Goal: Task Accomplishment & Management: Use online tool/utility

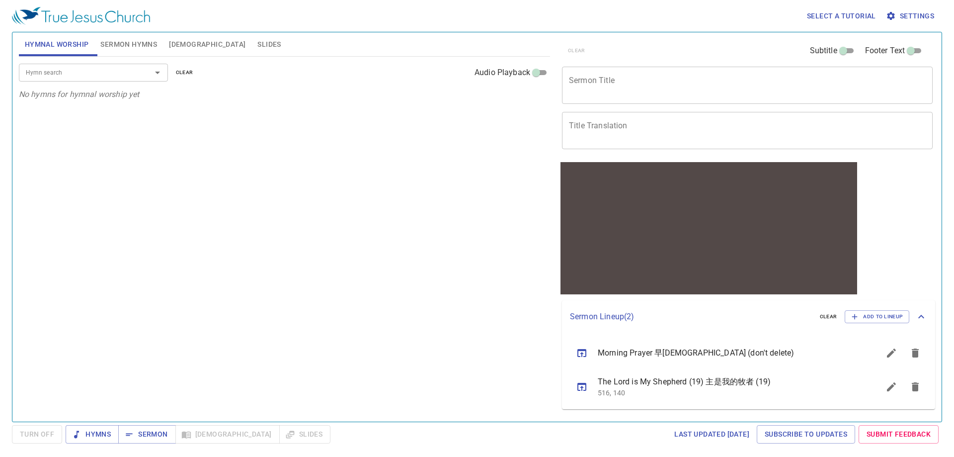
click at [133, 43] on span "Sermon Hymns" at bounding box center [128, 44] width 57 height 12
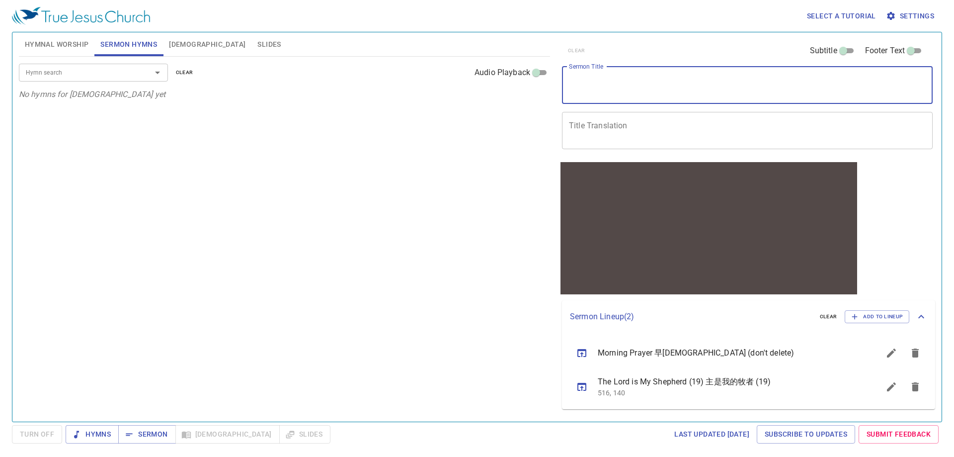
click at [649, 93] on textarea "Sermon Title" at bounding box center [747, 85] width 357 height 19
paste textarea "[PERSON_NAME] the [DEMOGRAPHIC_DATA] Prepares the Way"
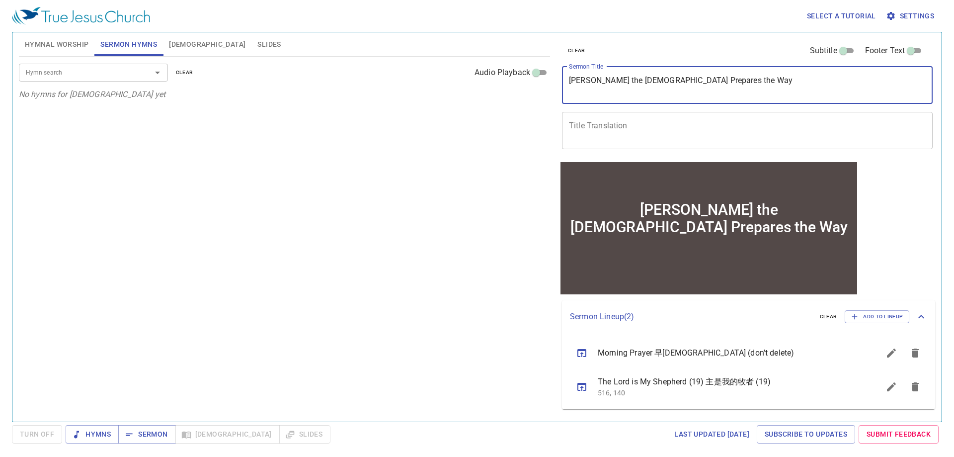
type textarea "[PERSON_NAME] the [DEMOGRAPHIC_DATA] Prepares the Way"
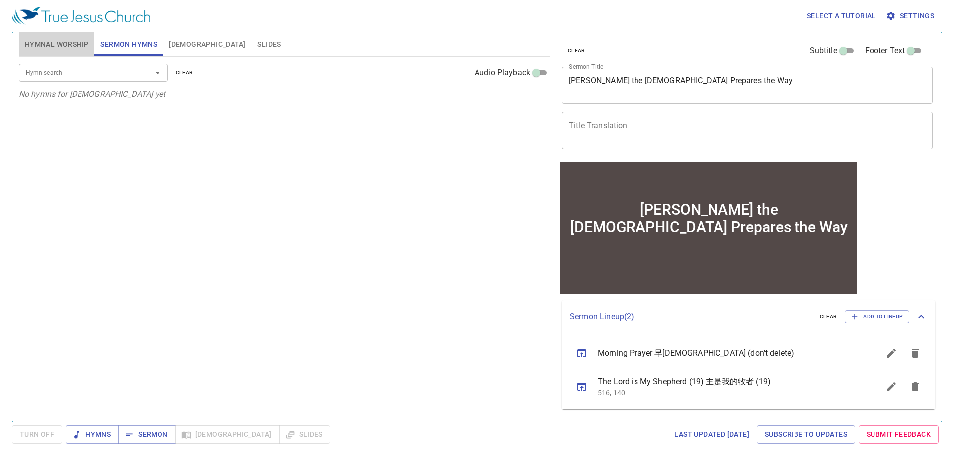
click at [52, 48] on span "Hymnal Worship" at bounding box center [57, 44] width 64 height 12
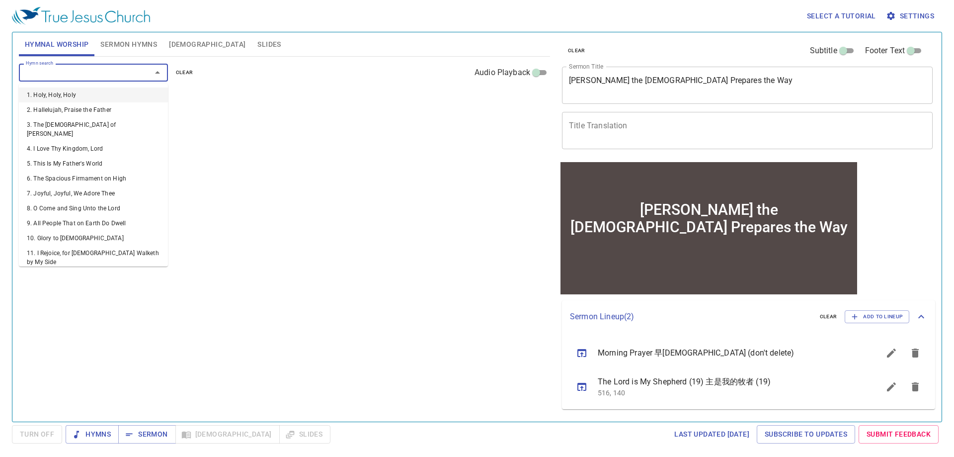
click at [91, 76] on input "Hymn search" at bounding box center [79, 72] width 114 height 11
type input "452"
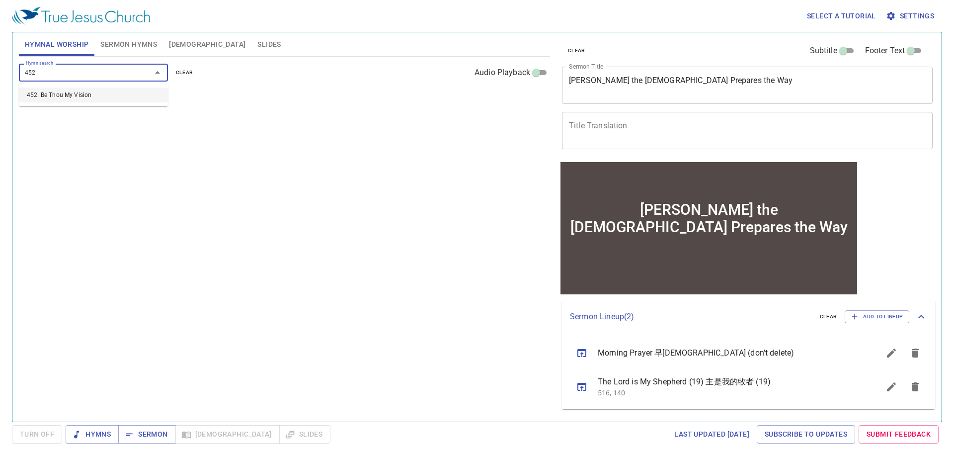
click at [89, 93] on li "452. Be Thou My Vision" at bounding box center [93, 94] width 149 height 15
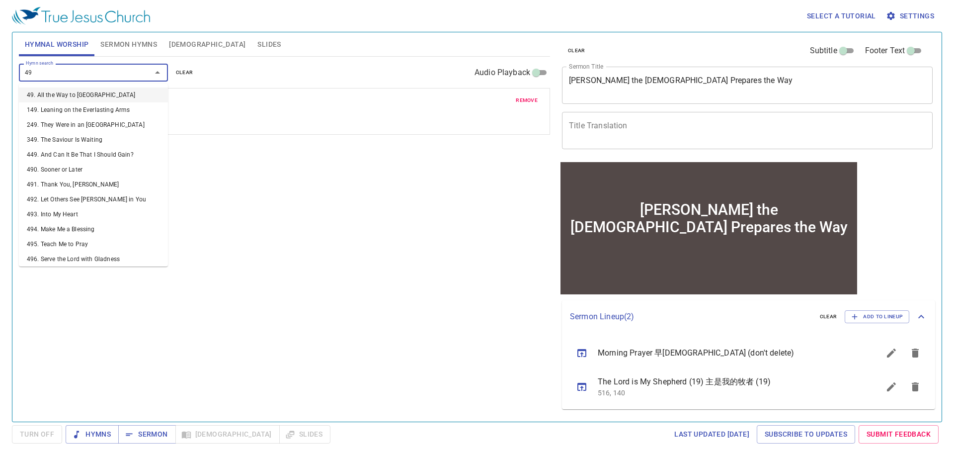
type input "493"
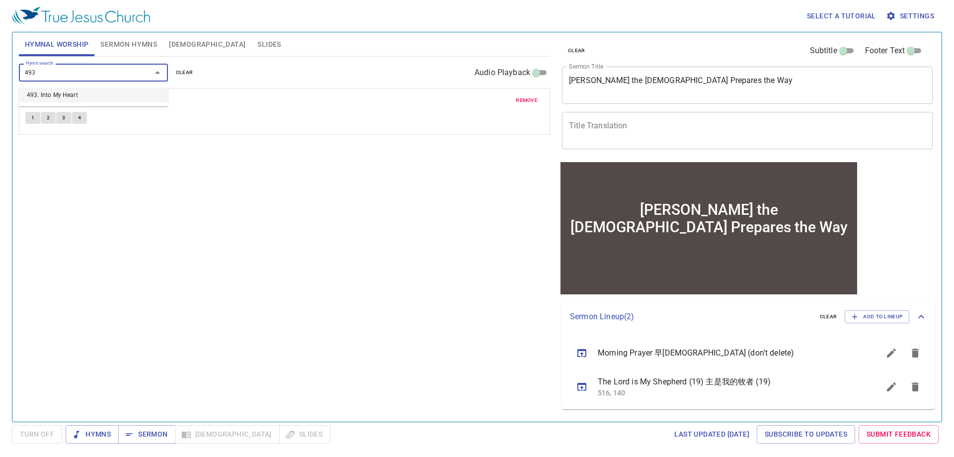
click at [90, 90] on li "493. Into My Heart" at bounding box center [93, 94] width 149 height 15
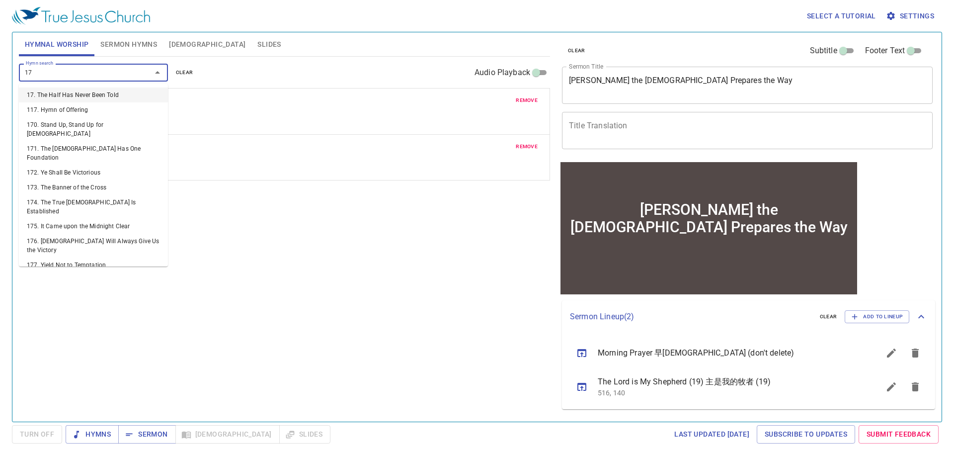
type input "171"
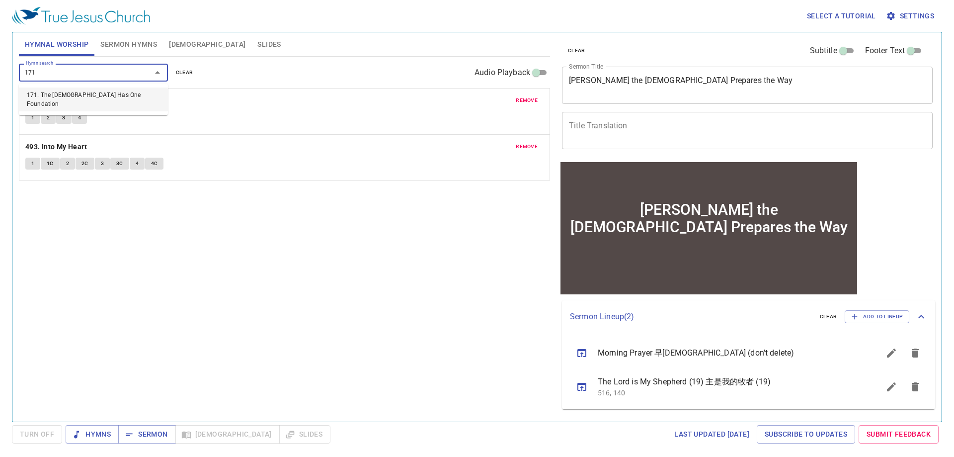
click at [81, 95] on li "171. The [DEMOGRAPHIC_DATA] Has One Foundation" at bounding box center [93, 99] width 149 height 24
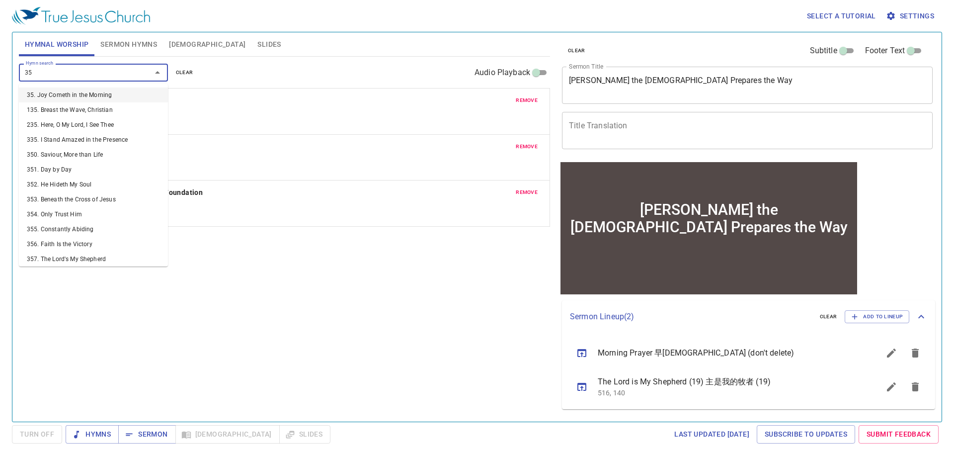
type input "358"
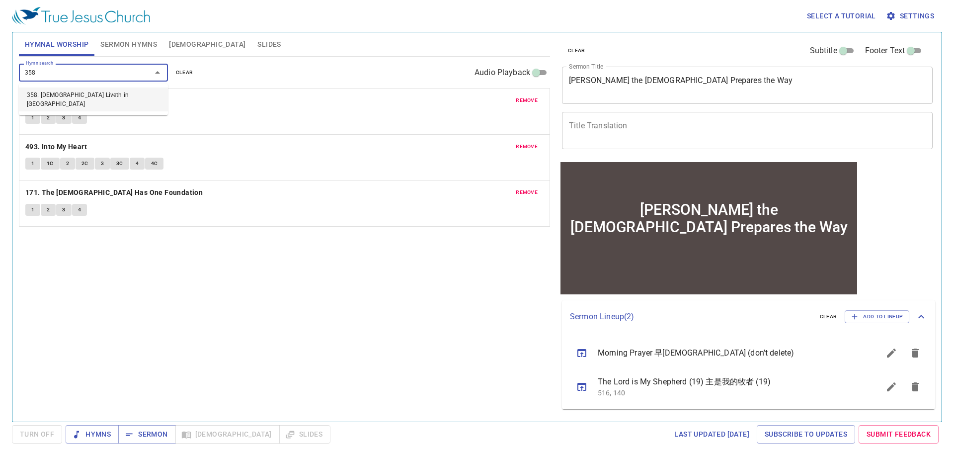
click at [109, 97] on li "358. [DEMOGRAPHIC_DATA] Liveth in [GEOGRAPHIC_DATA]" at bounding box center [93, 99] width 149 height 24
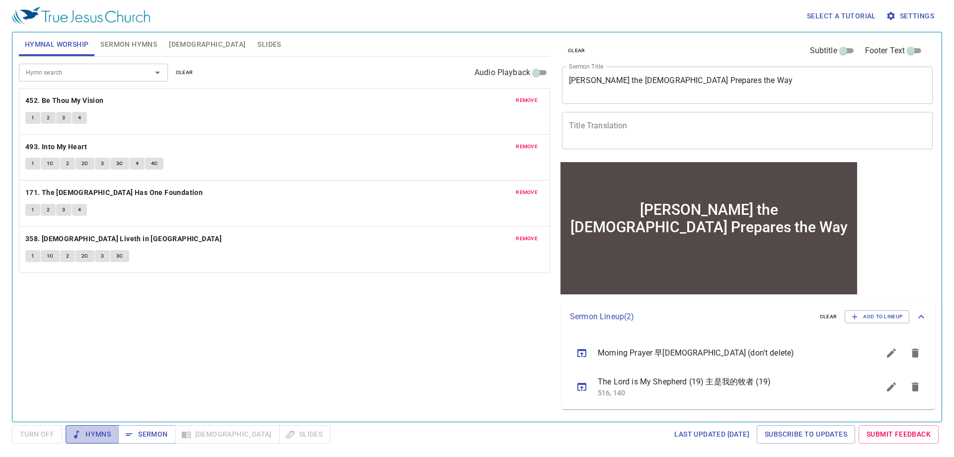
click at [99, 430] on span "Hymns" at bounding box center [92, 434] width 37 height 12
click at [652, 130] on textarea "Title Translation" at bounding box center [747, 130] width 357 height 19
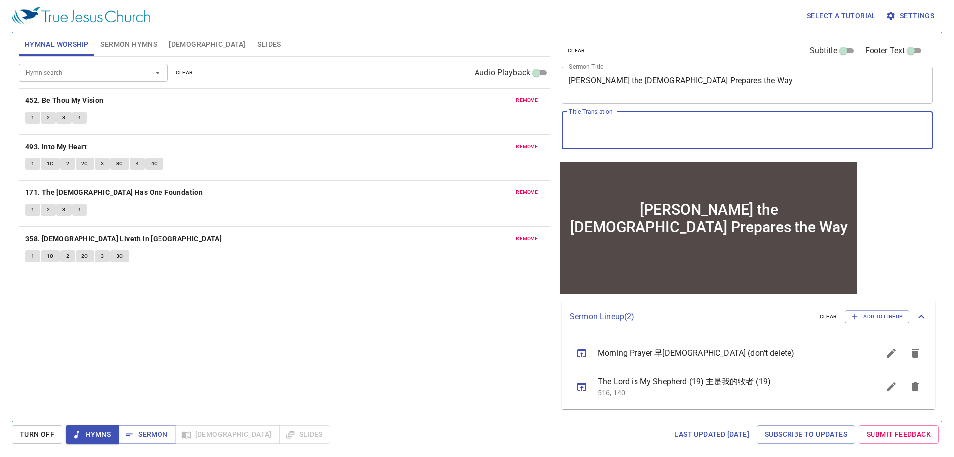
paste textarea "施洗約翰預備道路"
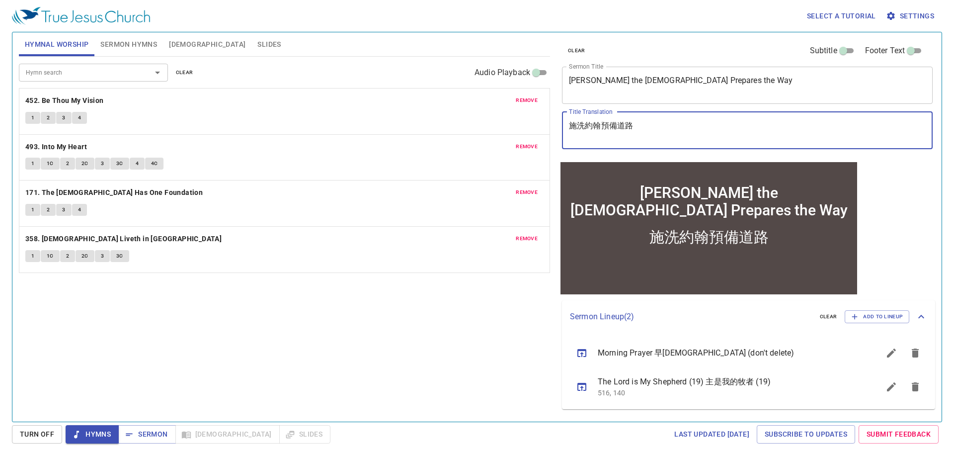
click at [571, 128] on textarea "施洗約翰預備道路" at bounding box center [747, 130] width 357 height 19
type textarea "施洗約翰預備道路"
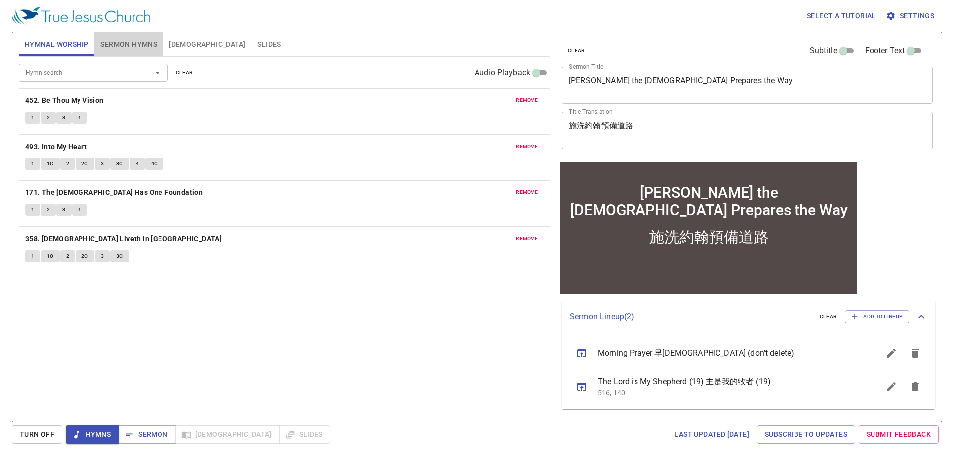
click at [135, 45] on span "Sermon Hymns" at bounding box center [128, 44] width 57 height 12
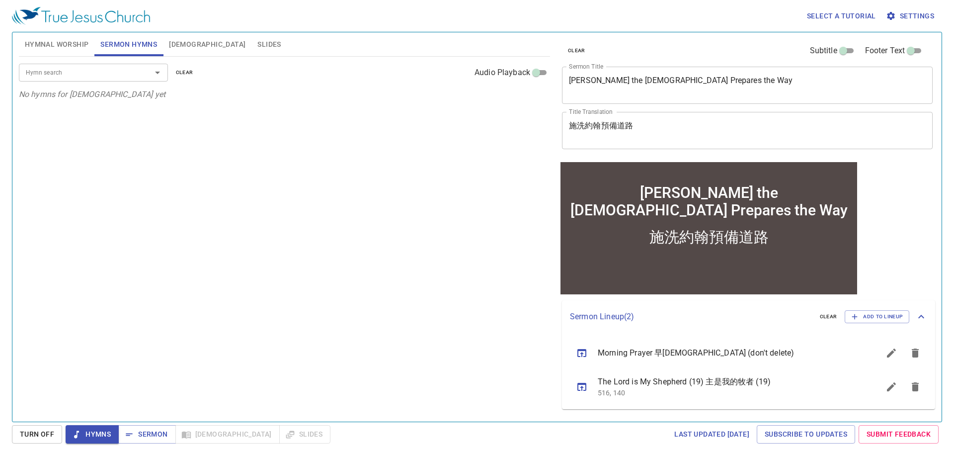
click at [74, 68] on input "Hymn search" at bounding box center [79, 72] width 114 height 11
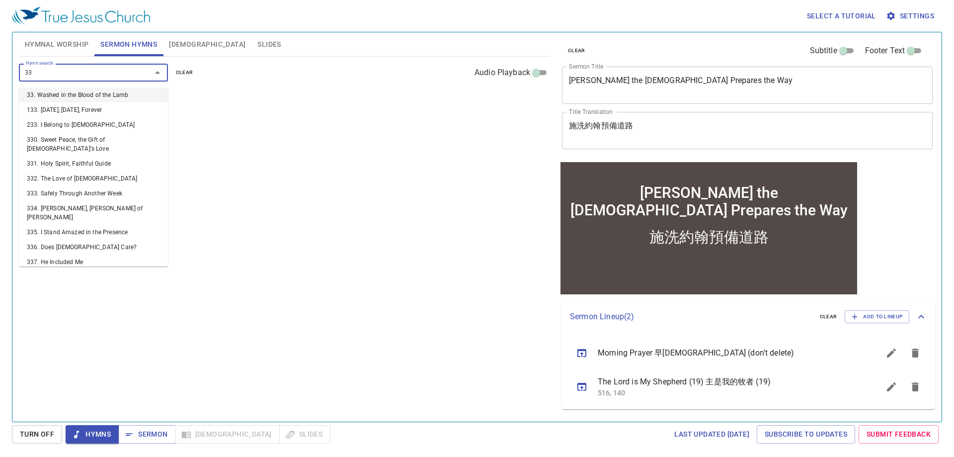
type input "339"
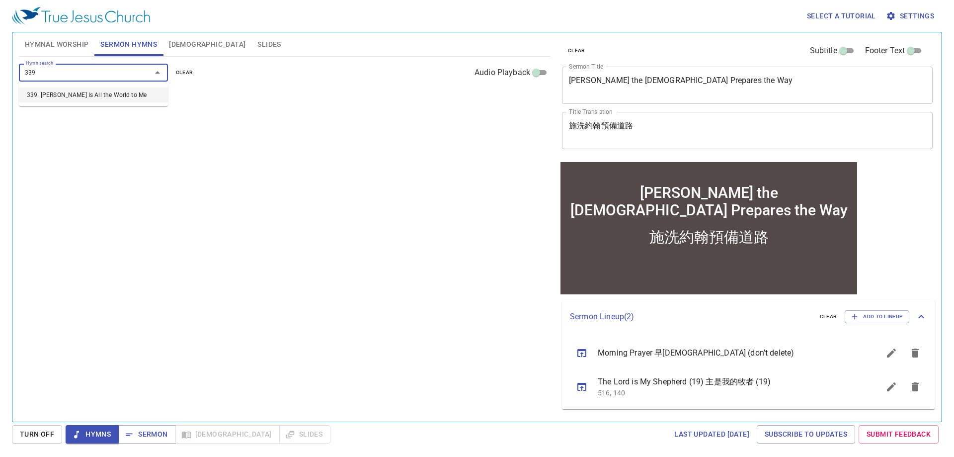
click at [76, 90] on li "339. [PERSON_NAME] Is All the World to Me" at bounding box center [93, 94] width 149 height 15
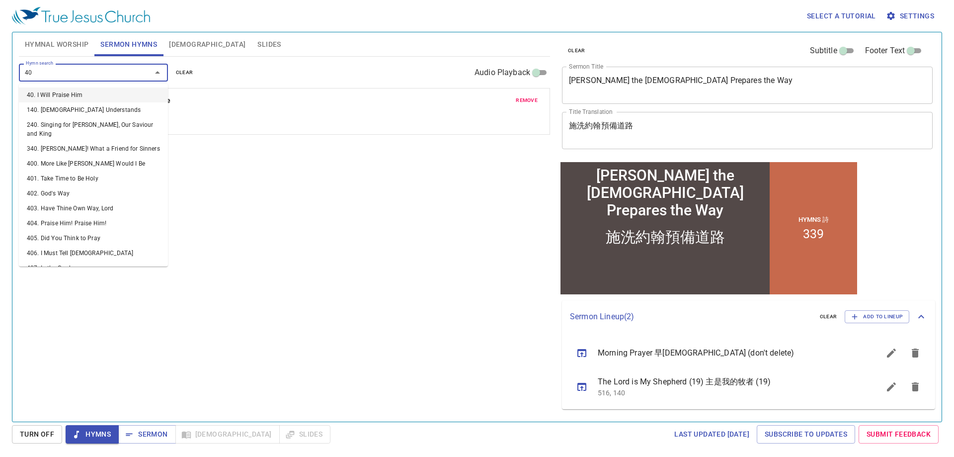
type input "401"
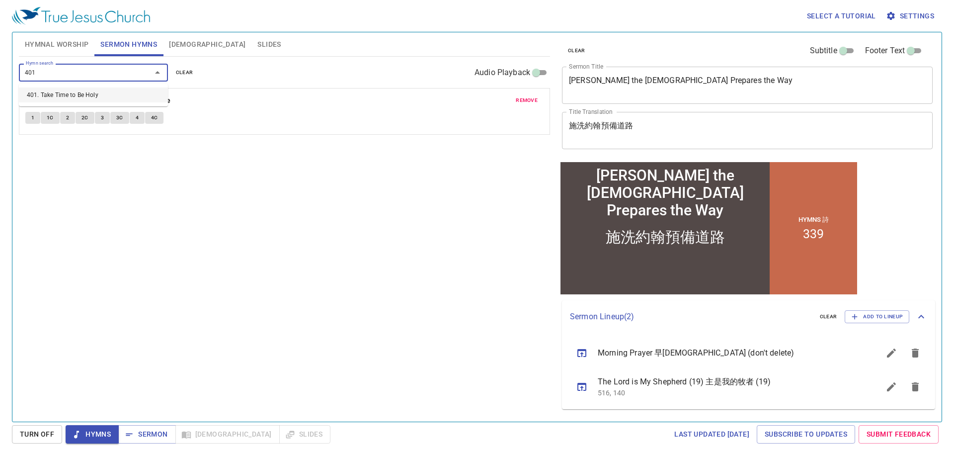
click at [69, 90] on li "401. Take Time to Be Holy" at bounding box center [93, 94] width 149 height 15
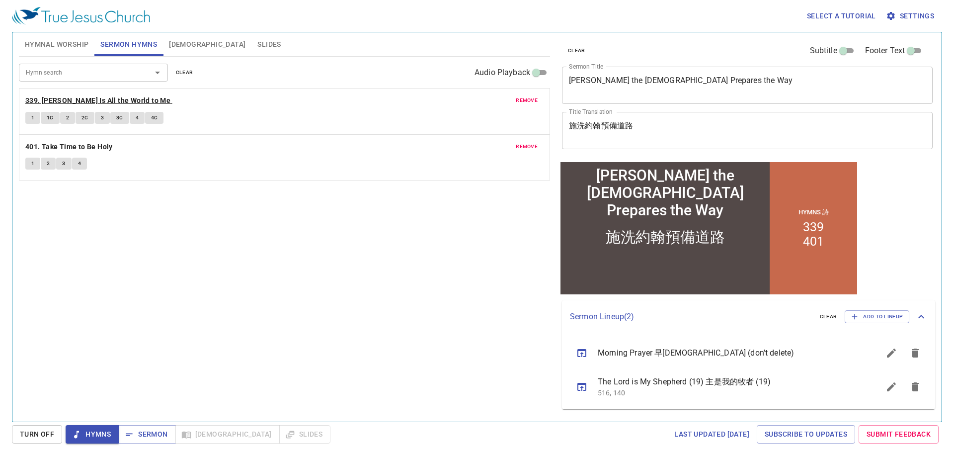
click at [98, 97] on b "339. [PERSON_NAME] Is All the World to Me" at bounding box center [97, 100] width 145 height 12
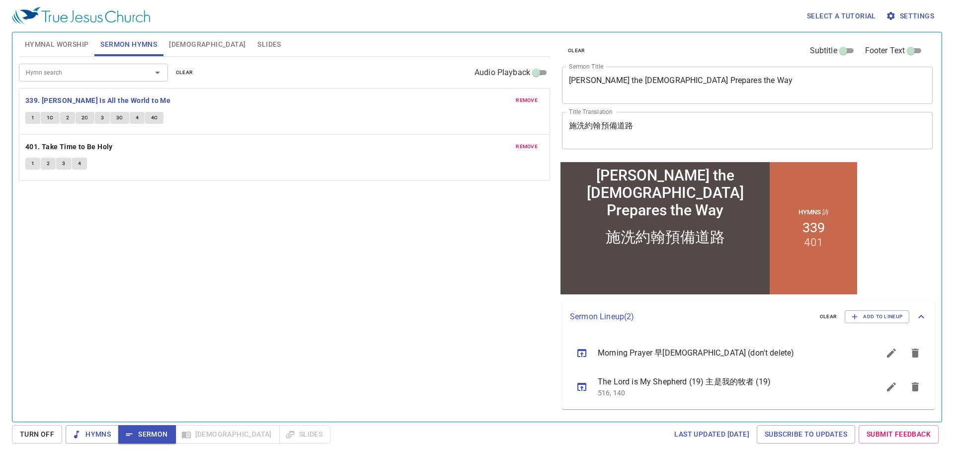
click at [65, 42] on span "Hymnal Worship" at bounding box center [57, 44] width 64 height 12
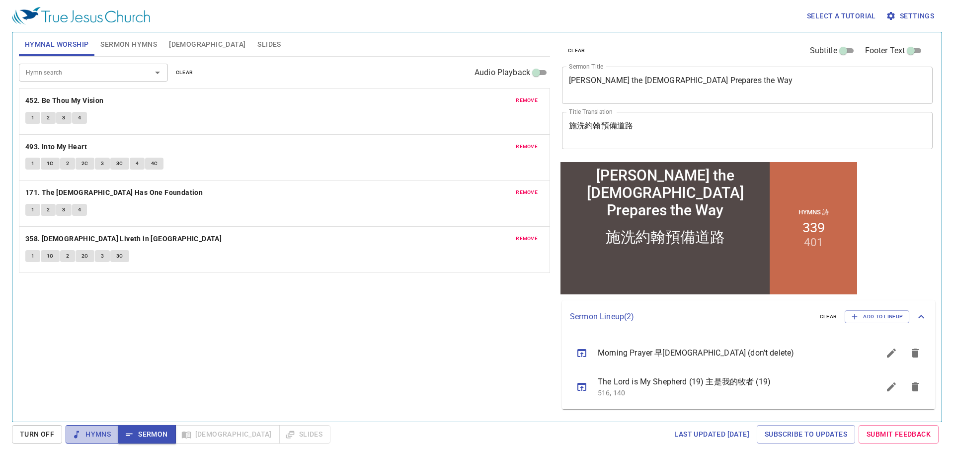
click at [106, 435] on span "Hymns" at bounding box center [92, 434] width 37 height 12
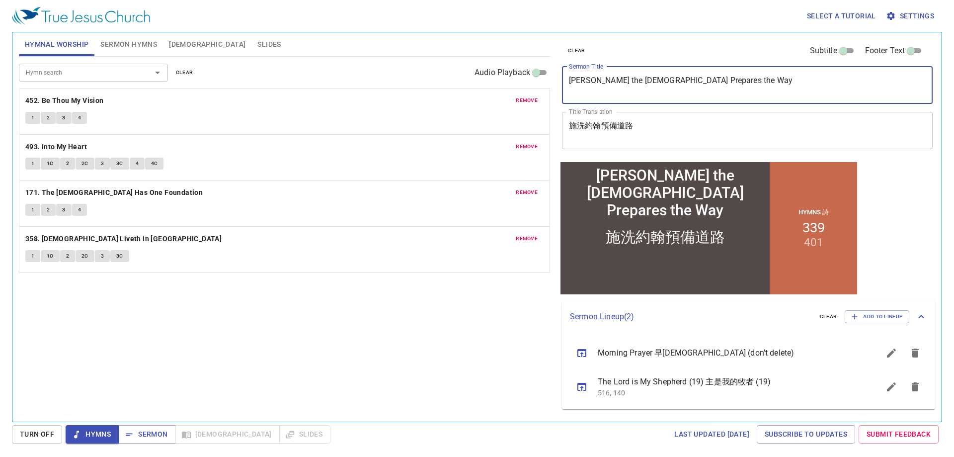
click at [603, 85] on textarea "John the Baptist Prepares the Way" at bounding box center [747, 85] width 357 height 19
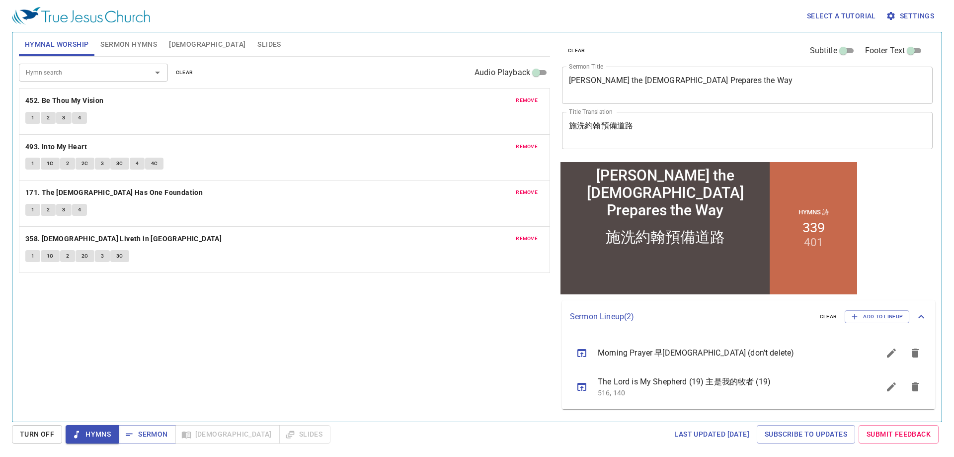
click at [667, 138] on textarea "施洗約翰預備道路" at bounding box center [747, 130] width 357 height 19
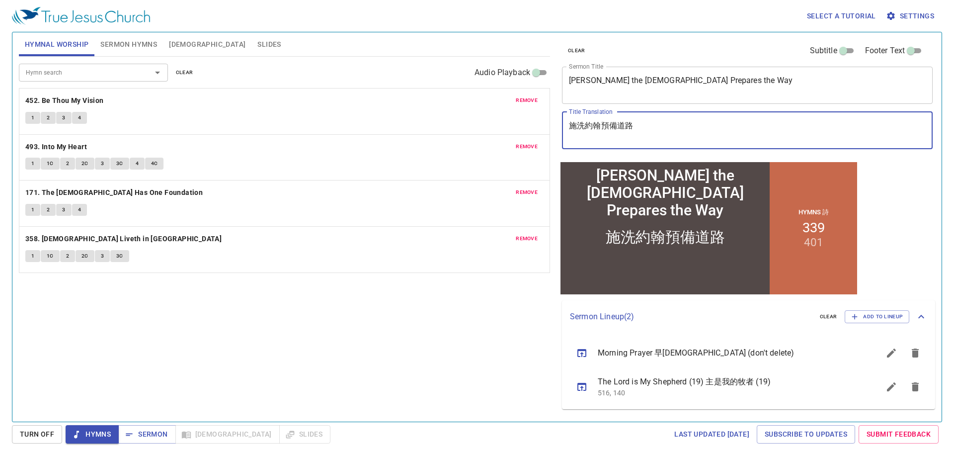
click at [667, 138] on textarea "施洗約翰預備道路" at bounding box center [747, 130] width 357 height 19
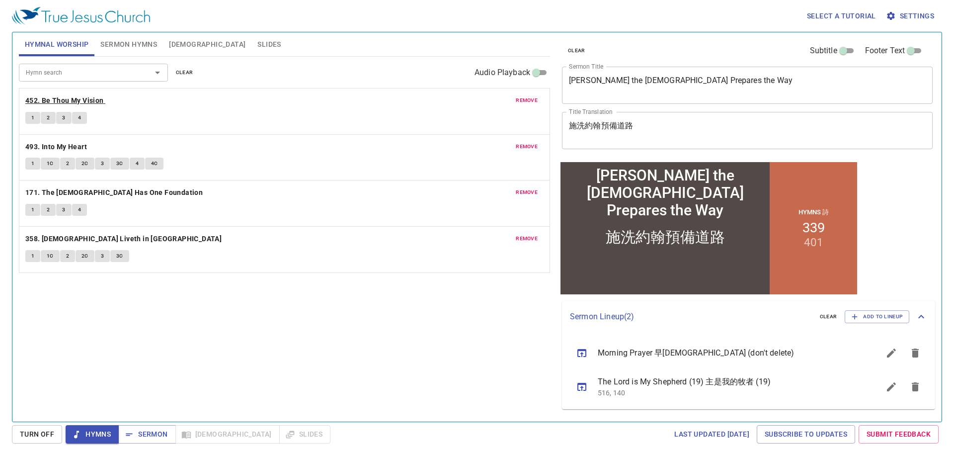
click at [60, 97] on b "452. Be Thou My Vision" at bounding box center [64, 100] width 79 height 12
click at [29, 118] on button "1" at bounding box center [32, 118] width 15 height 12
click at [45, 117] on button "2" at bounding box center [48, 118] width 15 height 12
click at [65, 116] on span "3" at bounding box center [63, 117] width 3 height 9
click at [77, 117] on button "4" at bounding box center [79, 118] width 15 height 12
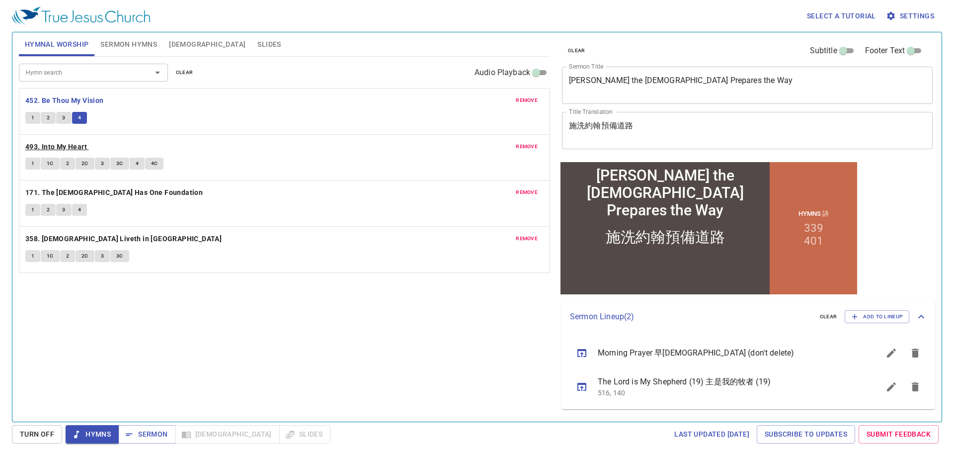
click at [55, 152] on b "493. Into My Heart" at bounding box center [56, 147] width 62 height 12
click at [31, 161] on span "1" at bounding box center [32, 163] width 3 height 9
click at [53, 163] on span "1C" at bounding box center [50, 163] width 7 height 9
click at [130, 188] on b "171. The [DEMOGRAPHIC_DATA] Has One Foundation" at bounding box center [113, 192] width 177 height 12
click at [35, 207] on button "1" at bounding box center [32, 210] width 15 height 12
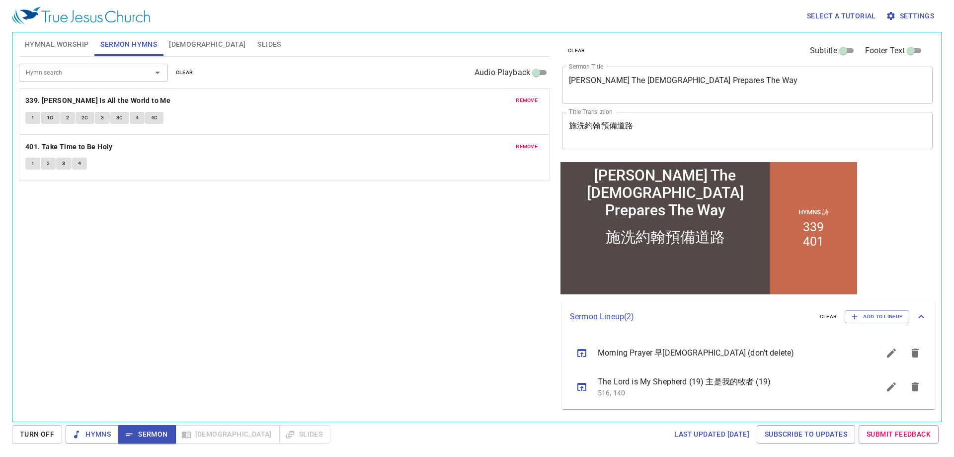
click at [67, 99] on b "339. [PERSON_NAME] Is All the World to Me" at bounding box center [97, 100] width 145 height 12
click at [731, 80] on textarea "[PERSON_NAME] The [DEMOGRAPHIC_DATA] Prepares The Way" at bounding box center [747, 85] width 357 height 19
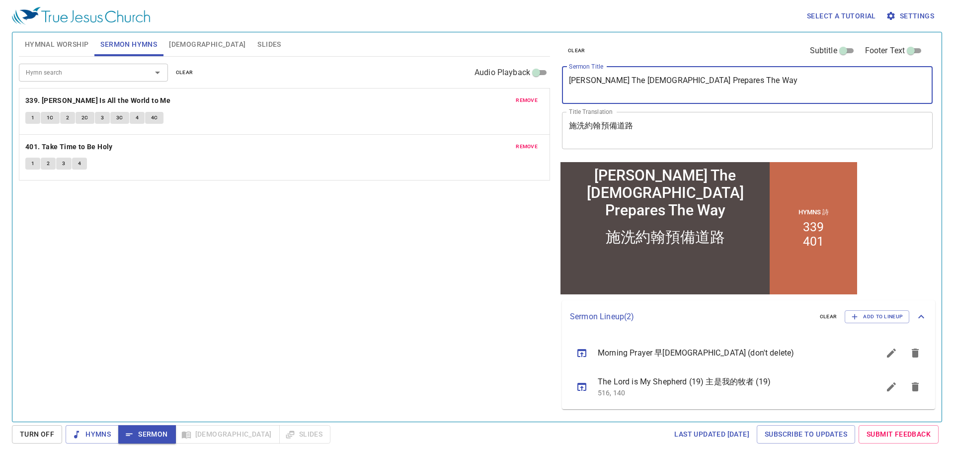
click at [731, 80] on textarea "[PERSON_NAME] The [DEMOGRAPHIC_DATA] Prepares The Way" at bounding box center [747, 85] width 357 height 19
click at [649, 134] on textarea "施洗約翰預備道路" at bounding box center [747, 130] width 357 height 19
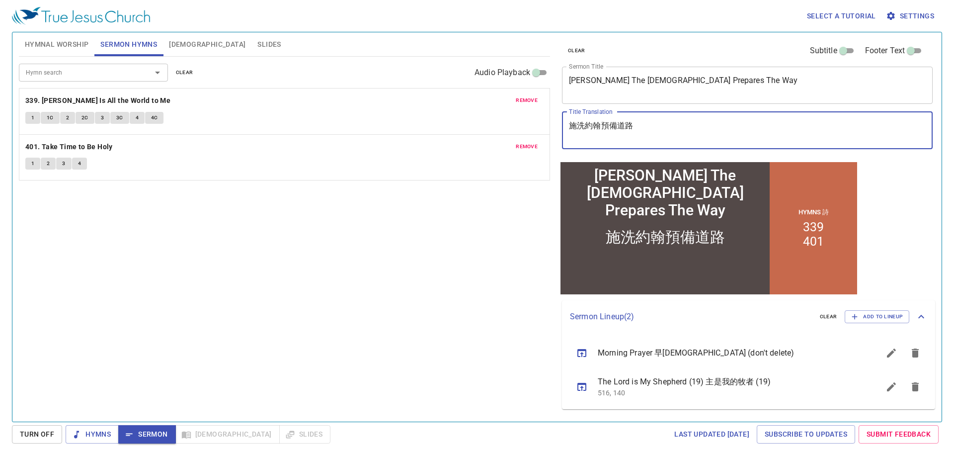
click at [649, 134] on textarea "施洗約翰預備道路" at bounding box center [747, 130] width 357 height 19
click at [178, 41] on span "[DEMOGRAPHIC_DATA]" at bounding box center [207, 44] width 77 height 12
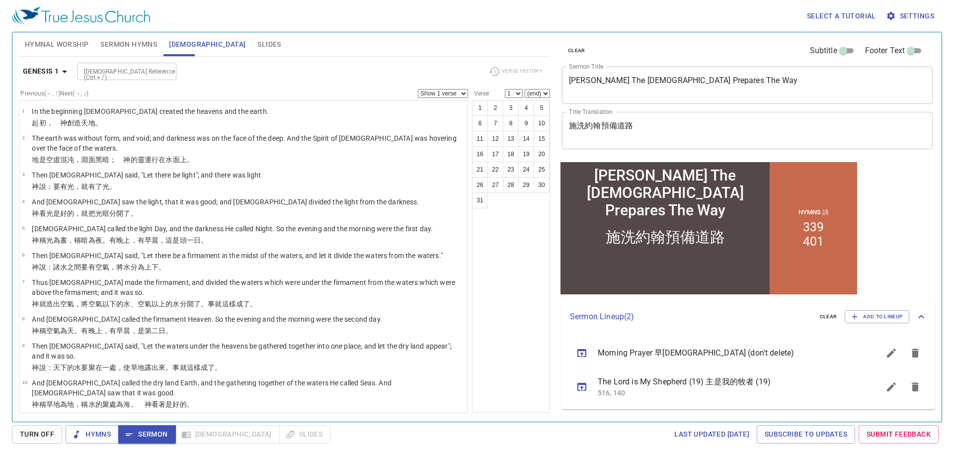
click at [114, 73] on input "[DEMOGRAPHIC_DATA] Reference (Ctrl + /)" at bounding box center [118, 71] width 77 height 11
click at [140, 88] on li "Mat 3" at bounding box center [126, 93] width 99 height 15
type input "mat 3"
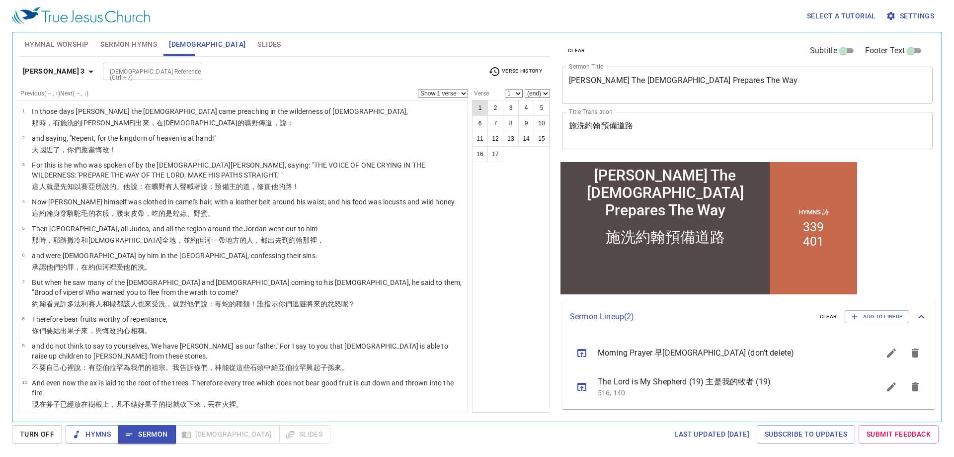
click at [477, 107] on button "1" at bounding box center [480, 108] width 16 height 16
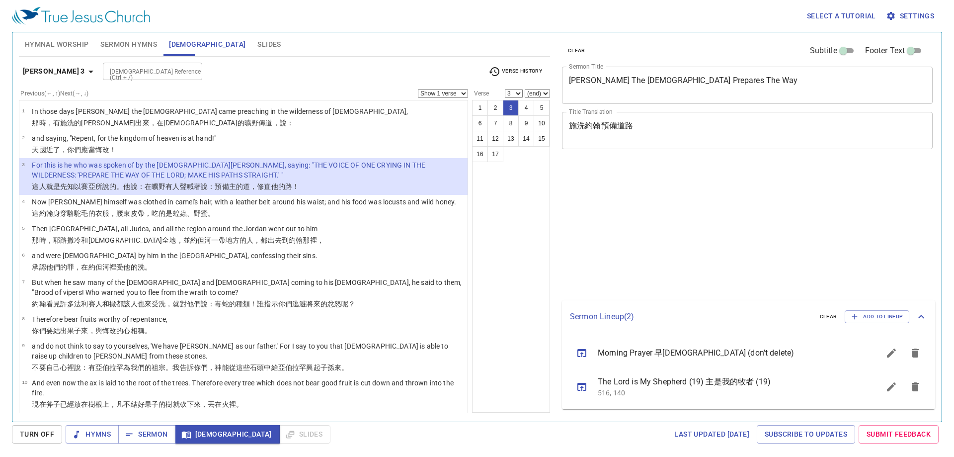
select select "3"
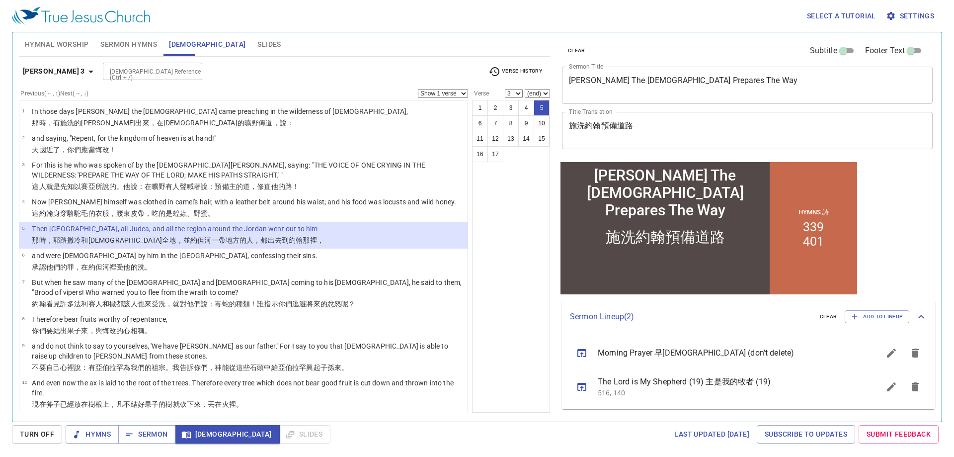
select select "5"
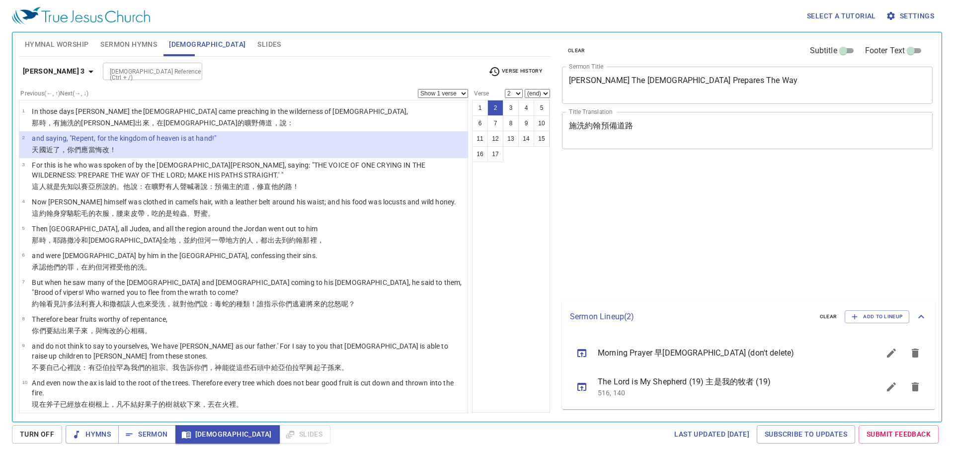
select select "2"
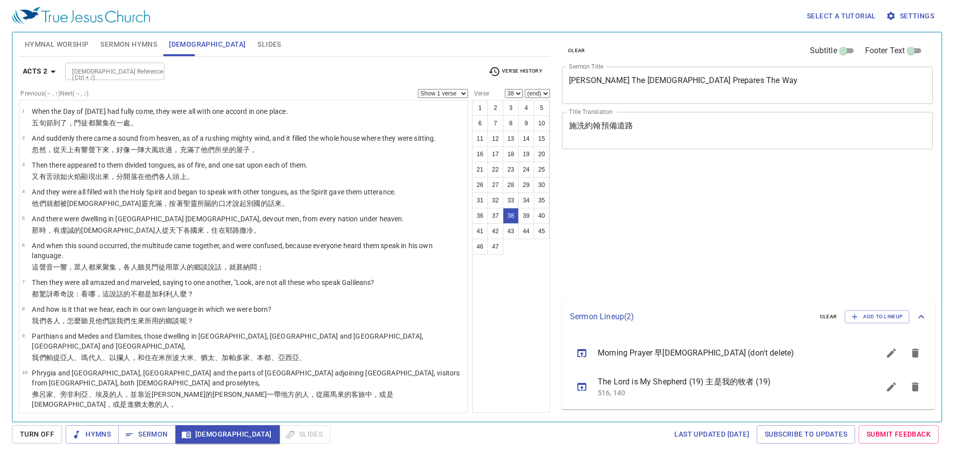
select select "38"
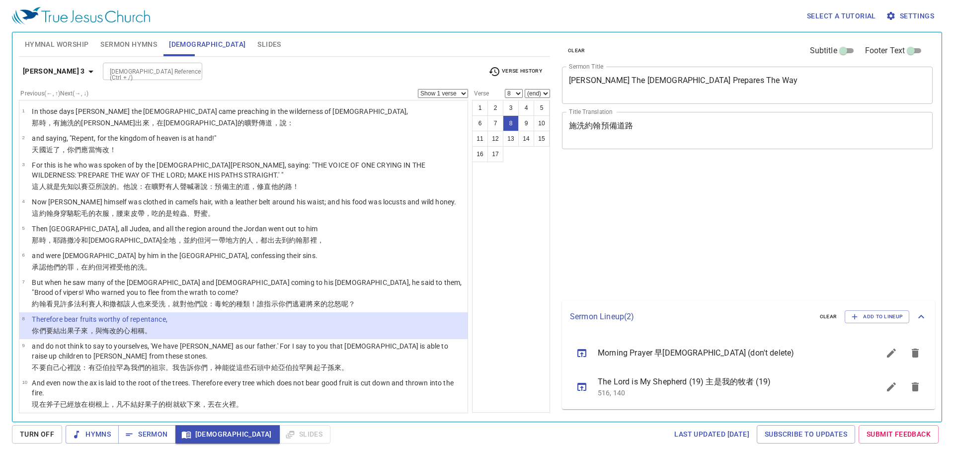
select select "8"
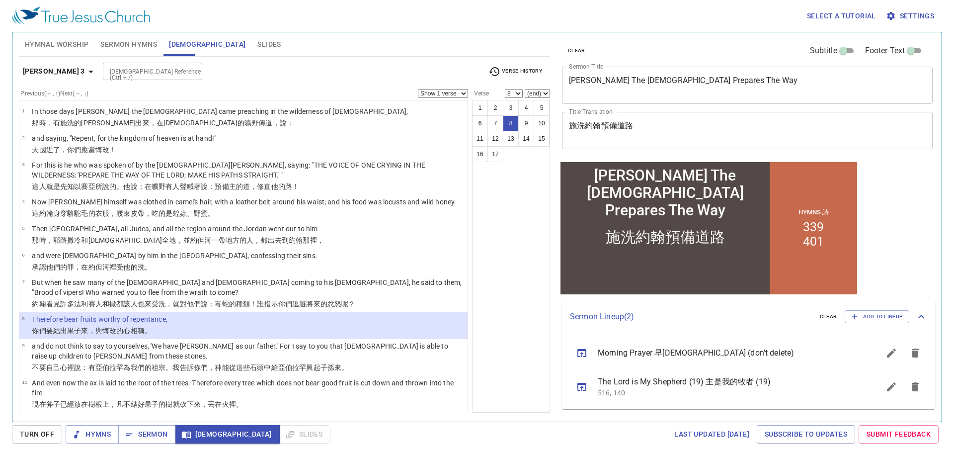
click at [137, 78] on div "[DEMOGRAPHIC_DATA] Reference (Ctrl + /)" at bounding box center [152, 71] width 99 height 17
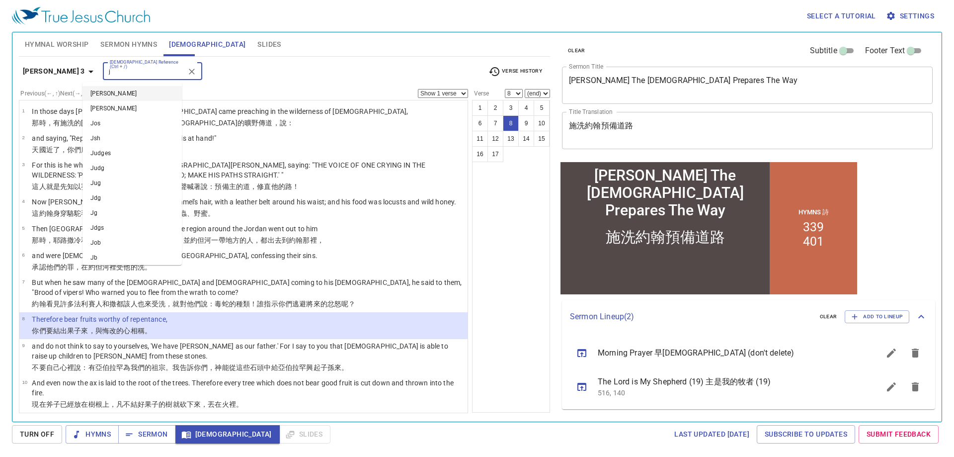
type input "j"
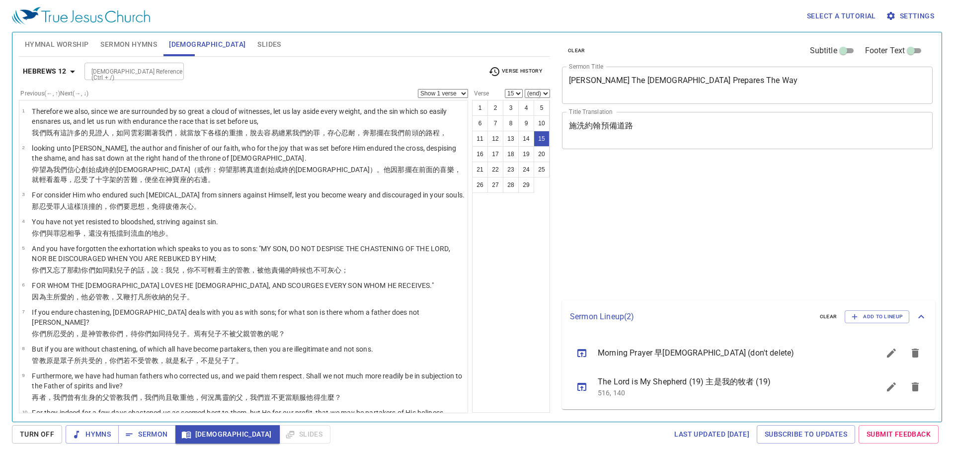
select select "15"
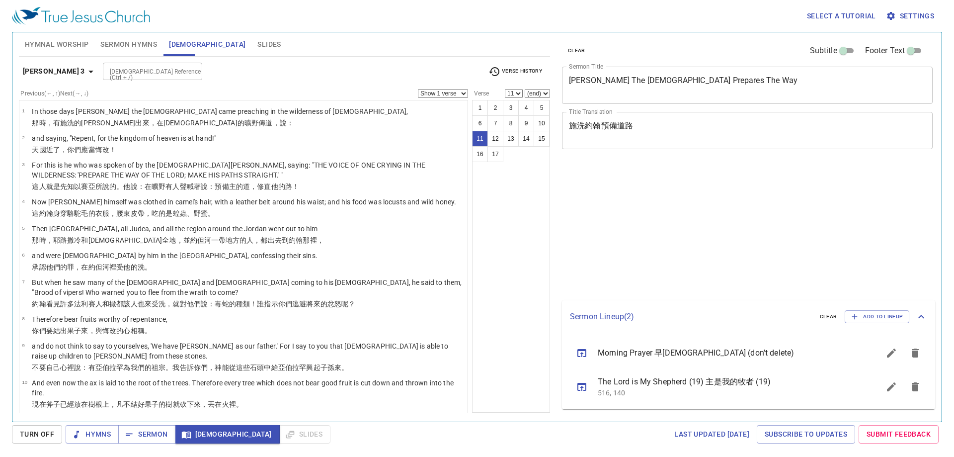
select select "11"
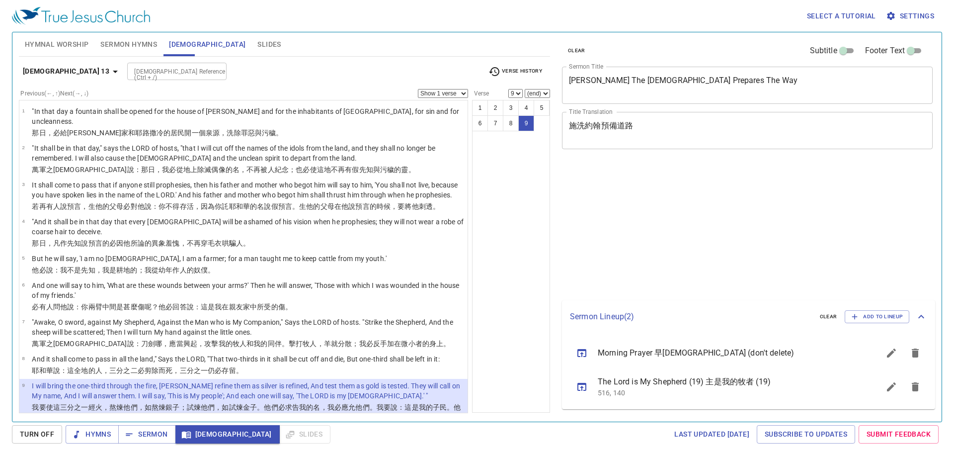
select select "9"
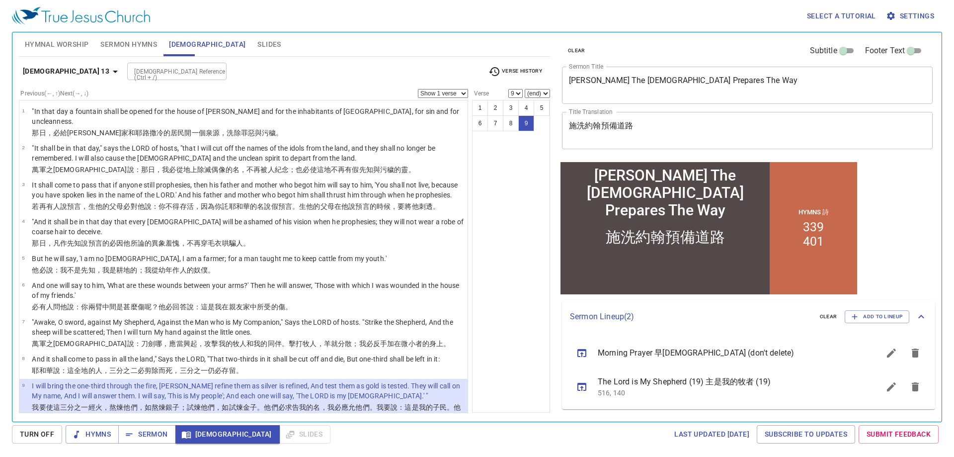
scroll to position [17, 0]
